Goal: Complete application form: Complete application form

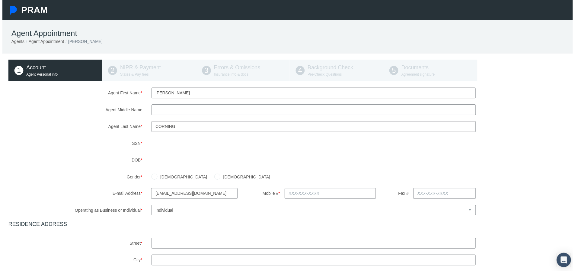
click at [214, 176] on input "[DEMOGRAPHIC_DATA]" at bounding box center [217, 177] width 6 height 6
radio input "true"
click at [360, 190] on input "text" at bounding box center [331, 194] width 92 height 11
type input "[PHONE_NUMBER]"
click at [227, 245] on input "text" at bounding box center [313, 244] width 327 height 11
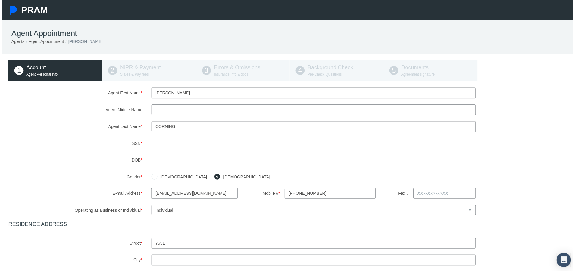
type input "7531 Speckle Belly Blvd, Owens Cross Roads AL 35763"
type input "Owens Cross Roads"
select select "AL"
type input "35763"
type input "AL"
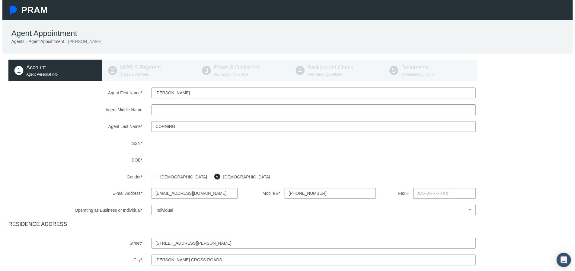
click at [295, 245] on input "7531 Speckle Belly Blvd, Owens Cross Roads AL 35763" at bounding box center [313, 244] width 327 height 11
type input "7531 Speckle Belly BlvD"
click at [502, 187] on div "Agent First Name * Alysia Agent Middle Name Agent Last Name * * *" at bounding box center [290, 228] width 568 height 280
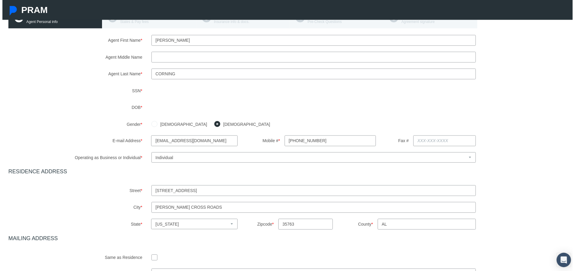
scroll to position [121, 0]
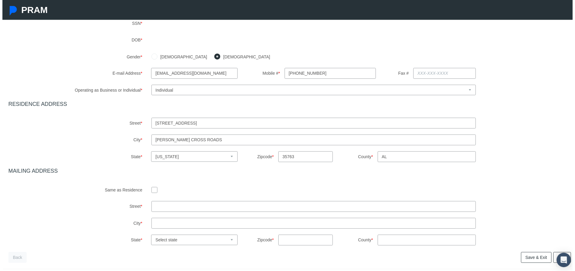
click at [152, 191] on input "checkbox" at bounding box center [153, 191] width 6 height 6
checkbox input "true"
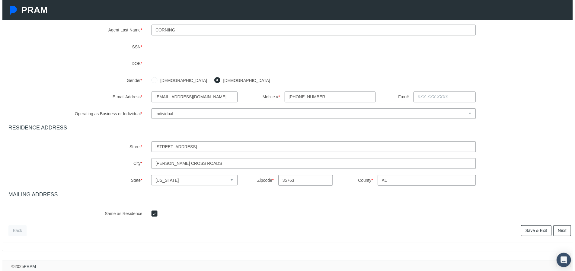
scroll to position [102, 0]
drag, startPoint x: 529, startPoint y: 230, endPoint x: 526, endPoint y: 226, distance: 5.3
click at [529, 230] on link "Save & Exit" at bounding box center [538, 232] width 31 height 11
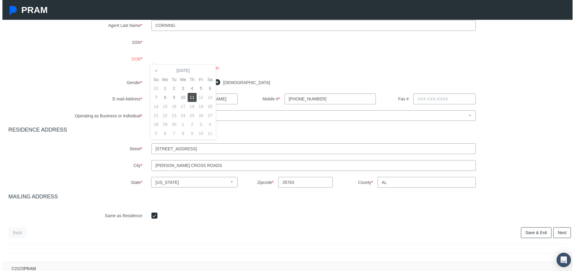
click at [290, 75] on div "Agent First Name * Alysia Agent Middle Name Agent Last Name * * *" at bounding box center [290, 104] width 568 height 236
click at [110, 64] on div "DOB * You must be at least 18 years of age." at bounding box center [290, 63] width 577 height 18
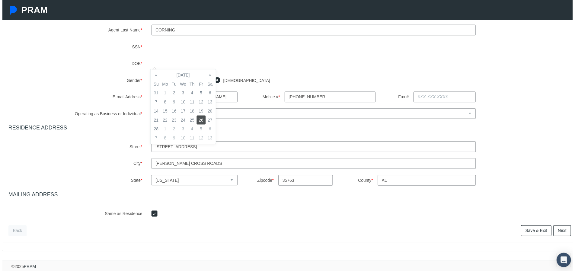
click at [512, 84] on div "Agent First Name * Alysia Agent Middle Name Agent Last Name * * *" at bounding box center [290, 105] width 568 height 229
click at [529, 229] on link "Save & Exit" at bounding box center [538, 232] width 31 height 11
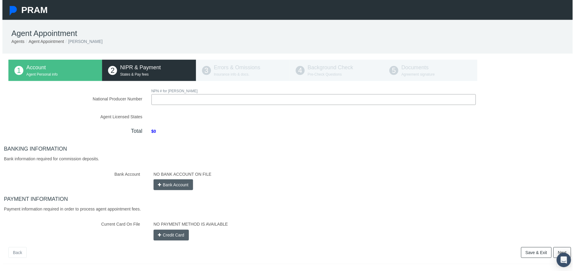
click at [205, 100] on input "National Producer Number" at bounding box center [313, 100] width 327 height 11
type input "15835051"
click at [252, 140] on div "Total $0" at bounding box center [290, 134] width 577 height 14
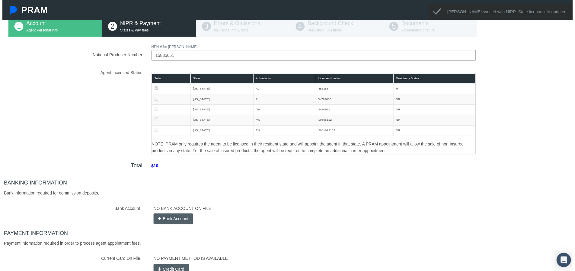
scroll to position [105, 0]
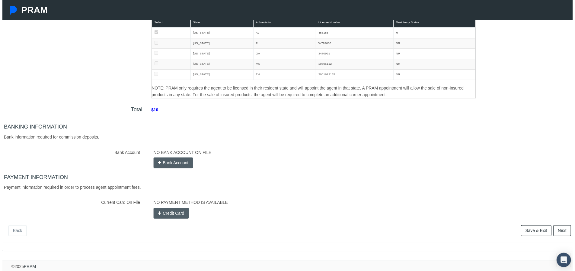
click at [174, 161] on button "Bank Account" at bounding box center [172, 164] width 40 height 11
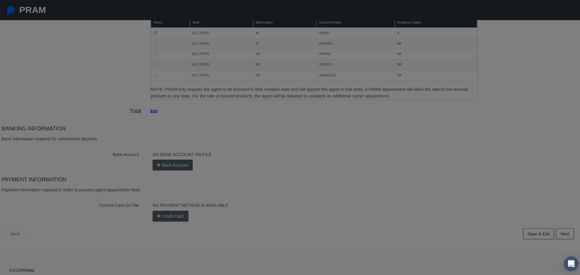
scroll to position [101, 0]
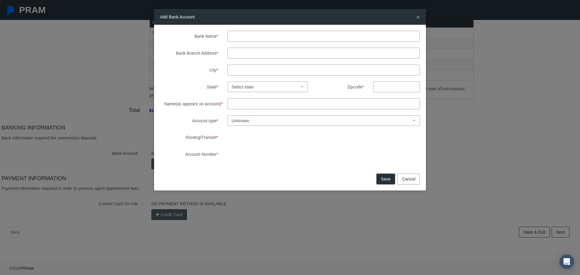
click at [249, 39] on input "Bank Name *" at bounding box center [323, 36] width 193 height 11
type input "Bank Independent"
click at [272, 53] on input "Bank Branch Address *" at bounding box center [323, 53] width 193 height 11
click at [285, 54] on input "Bank Branch Address *" at bounding box center [323, 53] width 193 height 11
type input "[STREET_ADDRESS][PERSON_NAME]"
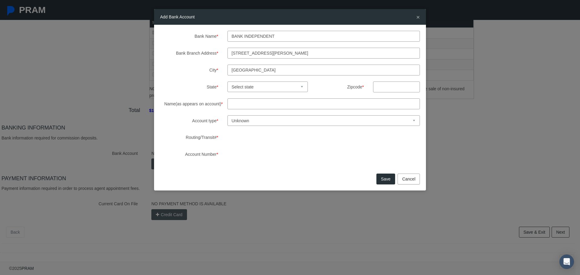
type input "[GEOGRAPHIC_DATA]"
click at [280, 85] on select "Select state [US_STATE] [US_STATE] [US_STATE] [US_STATE] [US_STATE] [US_STATE] …" at bounding box center [267, 87] width 81 height 11
select select "AL"
click at [227, 82] on select "Select state [US_STATE] [US_STATE] [US_STATE] [US_STATE] [US_STATE] [US_STATE] …" at bounding box center [267, 87] width 81 height 11
click at [396, 87] on input "text" at bounding box center [396, 87] width 47 height 11
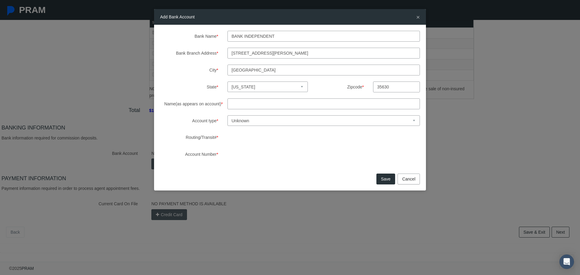
type input "35630"
click at [300, 107] on input "Name(as appears on account) *" at bounding box center [323, 103] width 193 height 11
type input "Your Life [DEMOGRAPHIC_DATA] LLC"
click at [300, 118] on select "Unknown Checking Savings" at bounding box center [323, 120] width 193 height 11
select select "1"
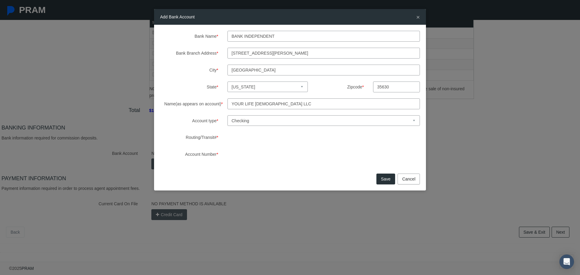
click at [227, 115] on select "Unknown Checking Savings" at bounding box center [323, 120] width 193 height 11
click at [391, 178] on button "Save" at bounding box center [385, 179] width 19 height 11
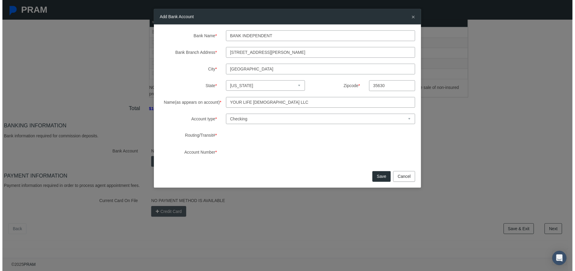
scroll to position [91, 0]
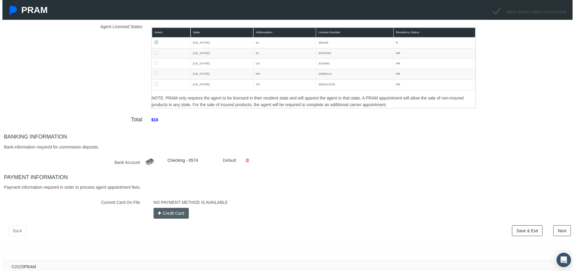
click at [560, 233] on link "Next" at bounding box center [565, 232] width 18 height 11
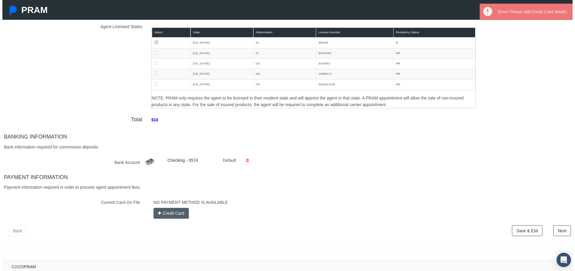
click at [285, 181] on h4 "PAYMENT INFORMATION" at bounding box center [290, 178] width 577 height 7
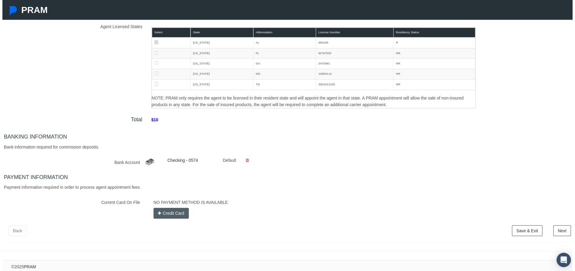
click at [160, 210] on button "Credit Card" at bounding box center [170, 214] width 36 height 11
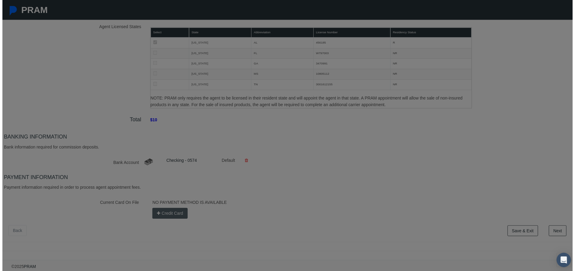
scroll to position [91, 0]
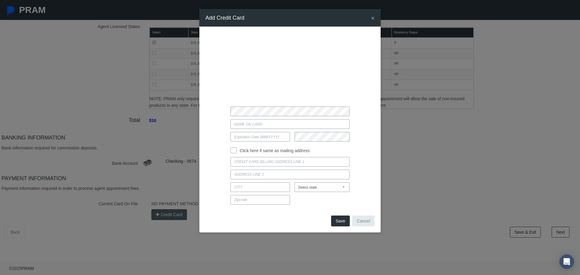
type input "[PERSON_NAME]"
type input "09/2029"
click at [235, 150] on input "Click here if same as mailing address" at bounding box center [233, 150] width 6 height 6
checkbox input "true"
type input "[STREET_ADDRESS]"
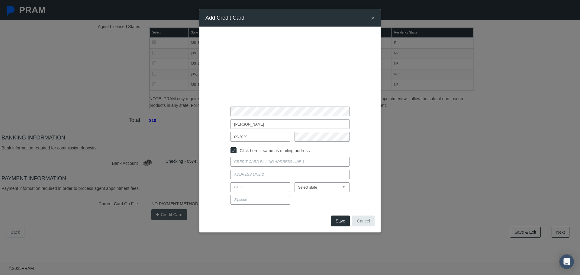
type input "[PERSON_NAME] CROSS ROADS"
select select "AL"
type input "35763"
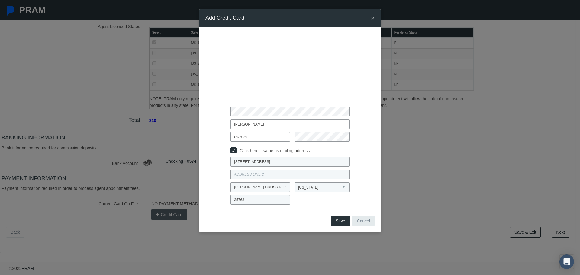
click at [337, 220] on button "Save" at bounding box center [340, 221] width 19 height 11
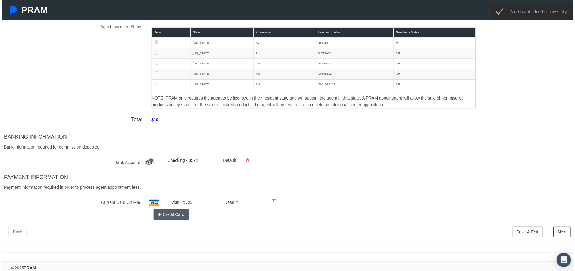
click at [524, 232] on link "Save & Exit" at bounding box center [529, 233] width 31 height 11
